Goal: Task Accomplishment & Management: Use online tool/utility

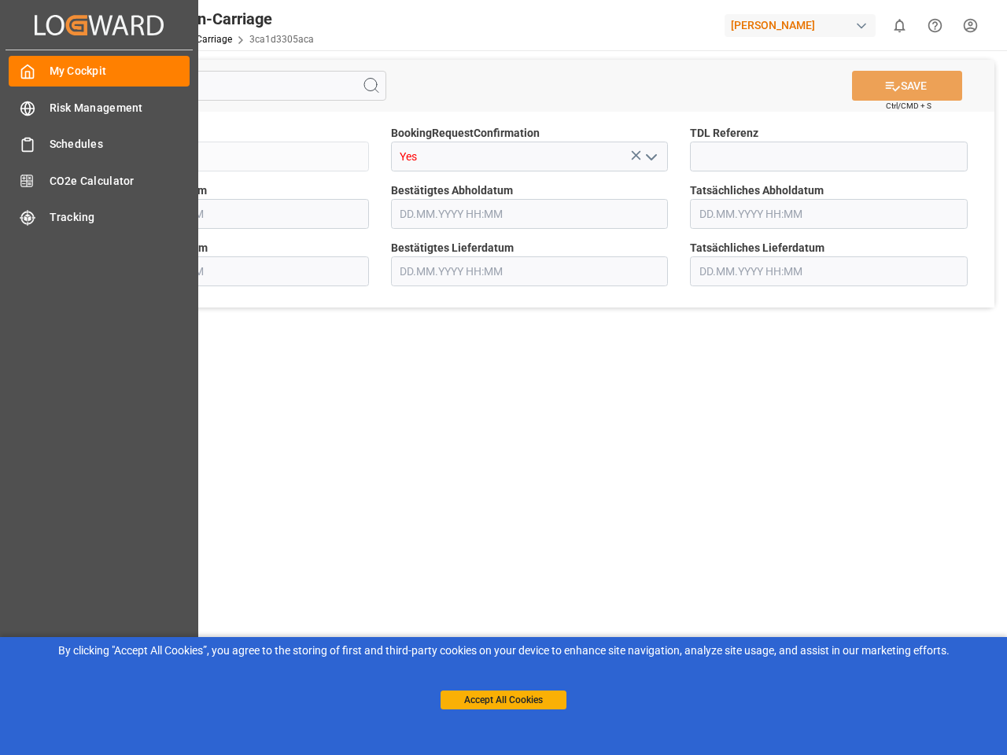
type input "[DATE] 00:00"
click at [503, 378] on main "SAVE Ctrl/CMD + S Sendung QKA25-010497 BookingRequestConfirmation Yes TDL Refer…" at bounding box center [529, 398] width 949 height 696
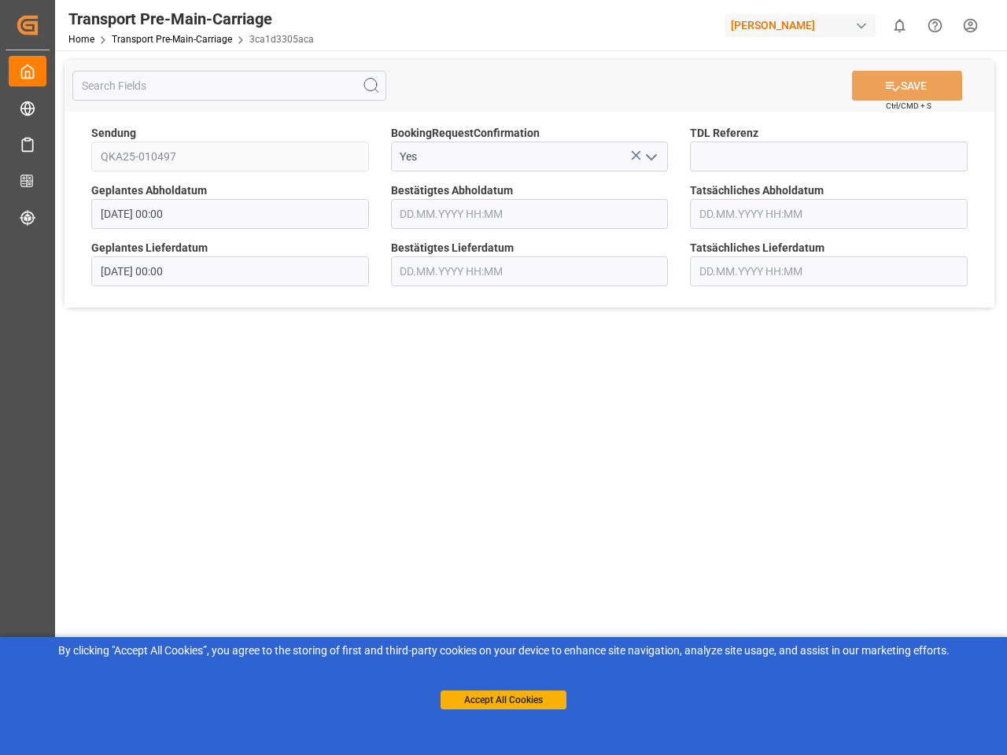
click at [39, 24] on icon "Created by potrace 1.15, written by [PERSON_NAME] [DATE]-[DATE]" at bounding box center [28, 25] width 24 height 25
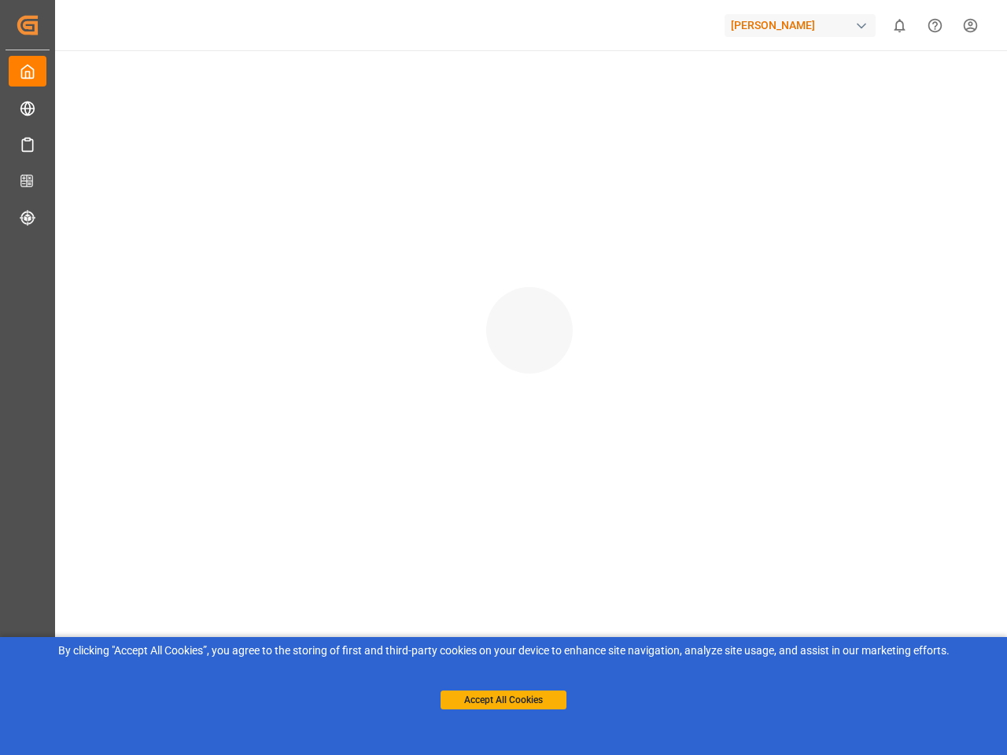
click at [803, 25] on div "[PERSON_NAME]" at bounding box center [799, 25] width 151 height 23
click at [899, 25] on html "Created by potrace 1.15, written by [PERSON_NAME] [DATE]-[DATE] Created by potr…" at bounding box center [503, 377] width 1007 height 755
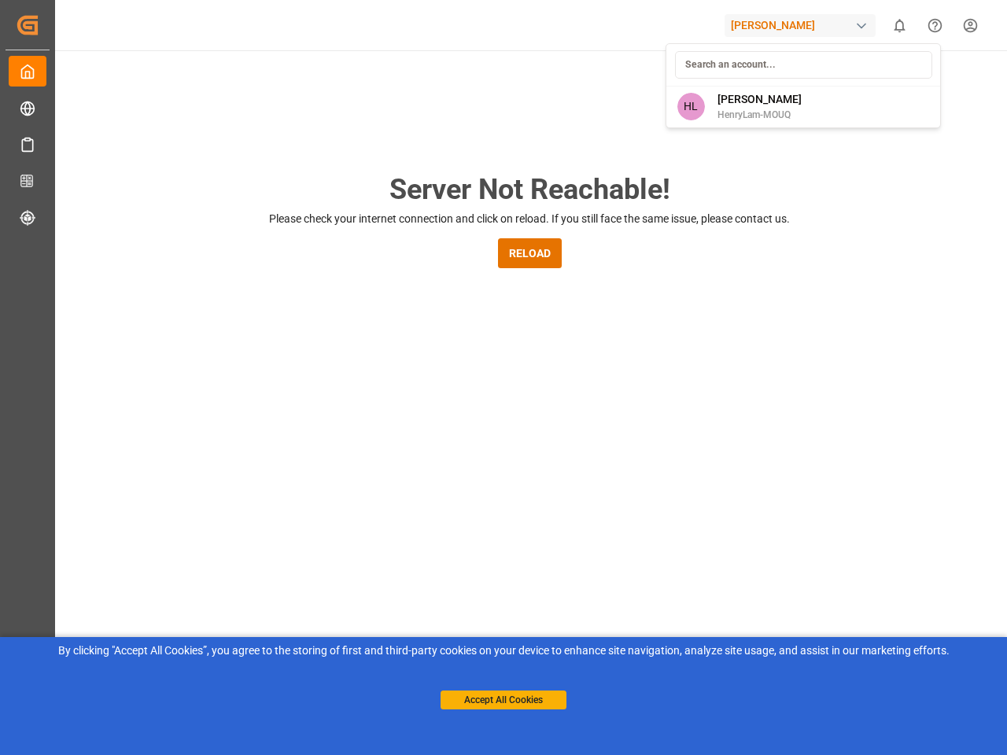
click at [934, 25] on icon "Help Center" at bounding box center [935, 25] width 17 height 17
click at [371, 86] on div "Server Not Reachable! Please check your internet connection and click on reload…" at bounding box center [529, 602] width 955 height 1104
click at [907, 86] on div "Server Not Reachable! Please check your internet connection and click on reload…" at bounding box center [529, 602] width 955 height 1104
click at [636, 155] on div "Server Not Reachable! Please check your internet connection and click on reload…" at bounding box center [529, 602] width 955 height 1104
click at [650, 157] on div "Server Not Reachable! Please check your internet connection and click on reload…" at bounding box center [529, 602] width 955 height 1104
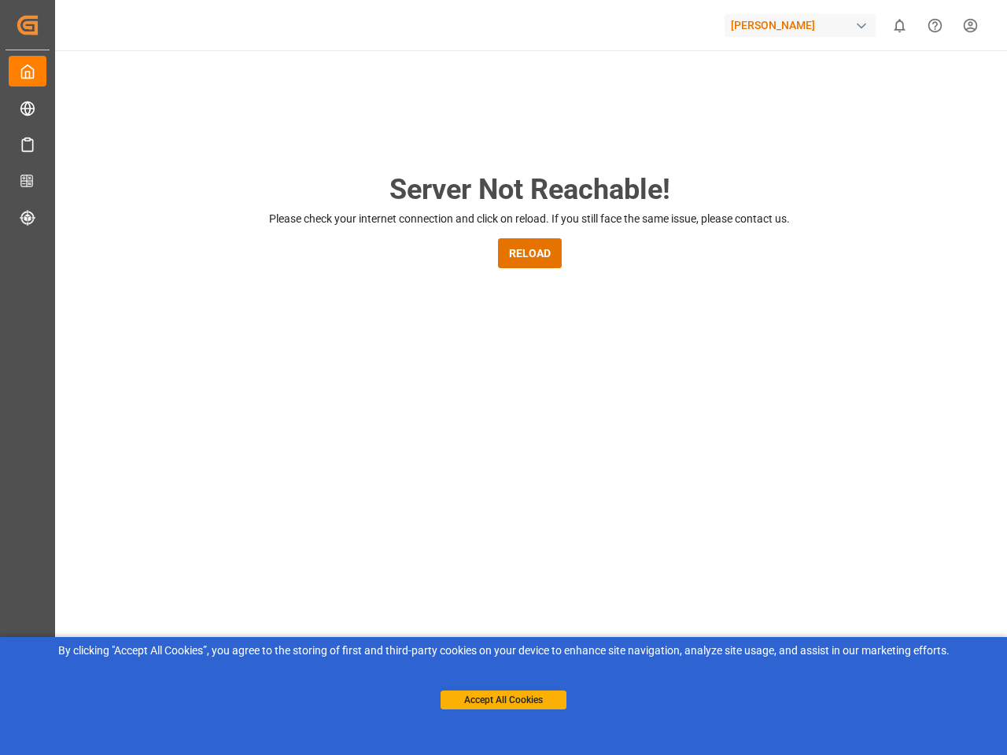
click at [503, 700] on button "Accept All Cookies" at bounding box center [503, 700] width 126 height 19
